Goal: Find specific page/section: Find specific page/section

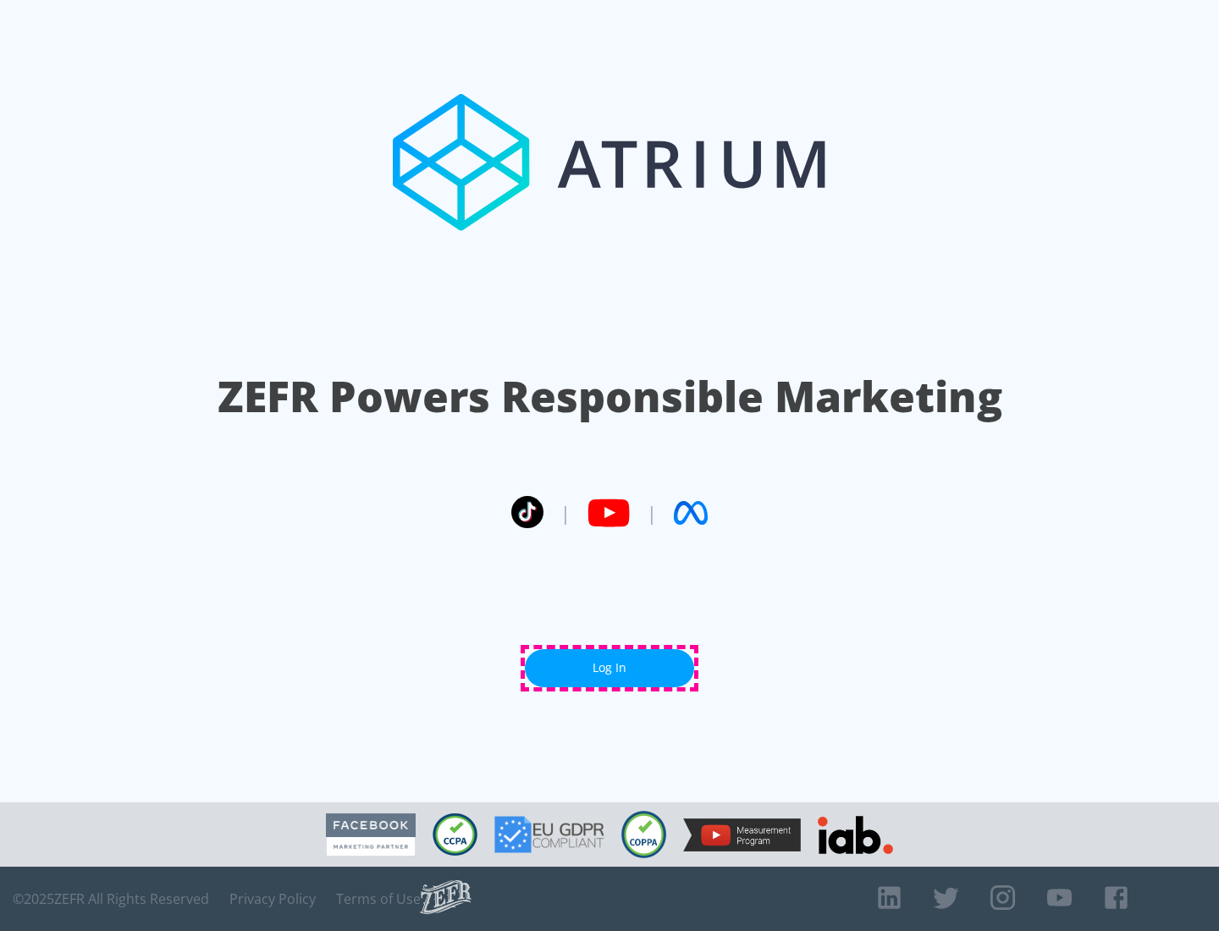
click at [610, 668] on link "Log In" at bounding box center [609, 668] width 169 height 38
